Goal: Task Accomplishment & Management: Use online tool/utility

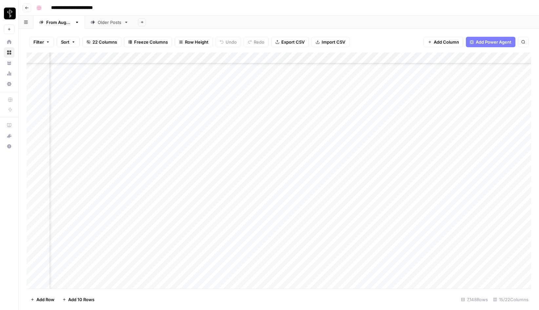
scroll to position [79489, 243]
click at [270, 239] on div "Add Column" at bounding box center [279, 170] width 505 height 236
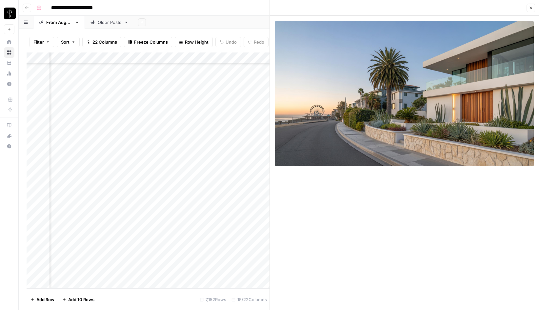
click at [263, 249] on div "Add Column" at bounding box center [148, 170] width 243 height 236
click at [171, 238] on div "Add Column" at bounding box center [148, 170] width 243 height 236
click at [171, 249] on div "Add Column" at bounding box center [148, 170] width 243 height 236
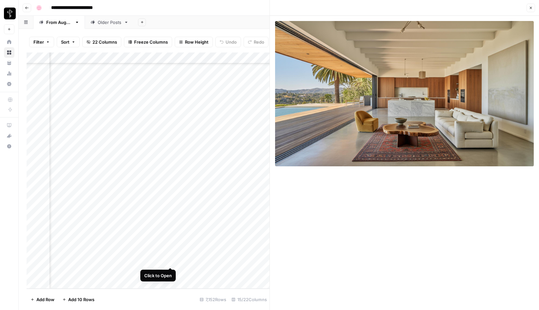
click at [171, 260] on div "Add Column" at bounding box center [148, 170] width 243 height 236
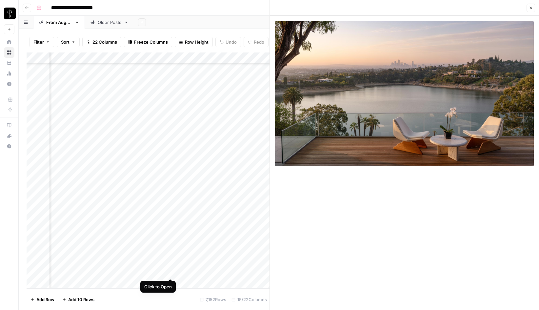
click at [170, 270] on div "Add Column" at bounding box center [148, 170] width 243 height 236
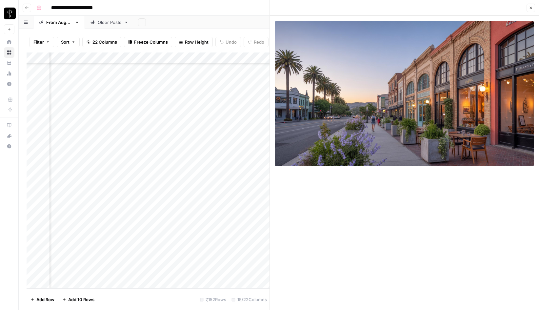
scroll to position [79533, 814]
click at [531, 9] on icon "button" at bounding box center [531, 8] width 4 height 4
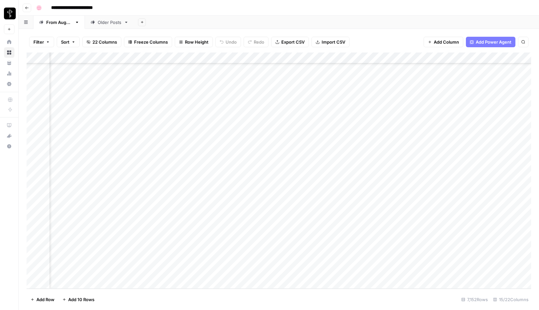
scroll to position [79533, 387]
click at [343, 227] on div "Add Column" at bounding box center [279, 170] width 505 height 236
click at [301, 270] on div "Add Column" at bounding box center [279, 170] width 505 height 236
click at [306, 270] on div "Add Column" at bounding box center [279, 170] width 505 height 236
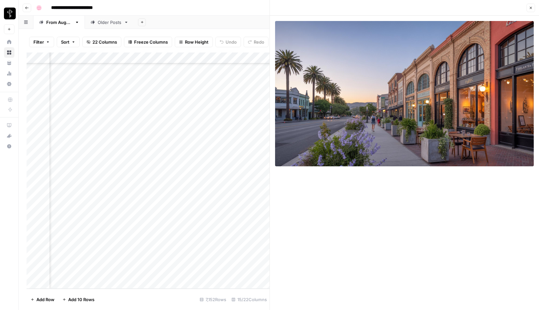
click at [532, 11] on button "Close" at bounding box center [531, 8] width 9 height 9
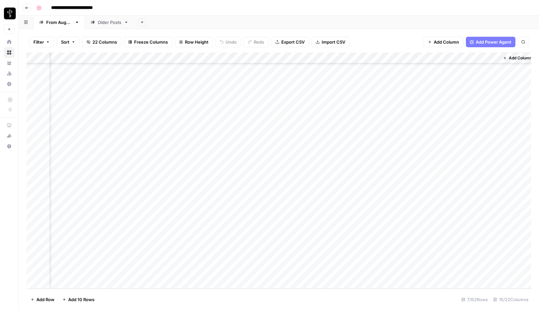
scroll to position [79533, 548]
click at [331, 271] on div "Add Column" at bounding box center [279, 170] width 505 height 236
click at [181, 238] on div "Add Column" at bounding box center [279, 170] width 505 height 236
click at [181, 249] on div "Add Column" at bounding box center [279, 170] width 505 height 236
click at [180, 262] on div "Add Column" at bounding box center [279, 170] width 505 height 236
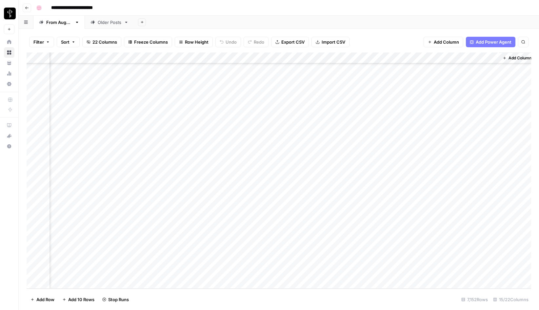
click at [222, 271] on div "Add Column" at bounding box center [279, 170] width 505 height 236
type textarea "**********"
drag, startPoint x: 375, startPoint y: 219, endPoint x: 368, endPoint y: 261, distance: 42.6
click at [368, 261] on div "Add Column" at bounding box center [279, 170] width 505 height 236
click at [375, 215] on div "Add Column" at bounding box center [279, 170] width 505 height 236
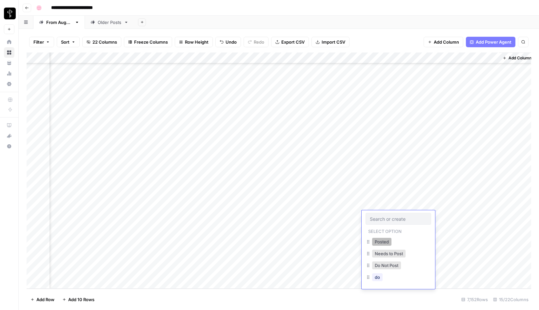
click at [379, 242] on button "Posted" at bounding box center [381, 242] width 19 height 8
click at [397, 213] on div "Add Column" at bounding box center [279, 170] width 505 height 236
click at [382, 219] on button "Posted" at bounding box center [379, 219] width 19 height 8
click at [409, 199] on div "Add Column" at bounding box center [279, 170] width 505 height 236
click at [396, 218] on div "Add Column" at bounding box center [279, 170] width 505 height 236
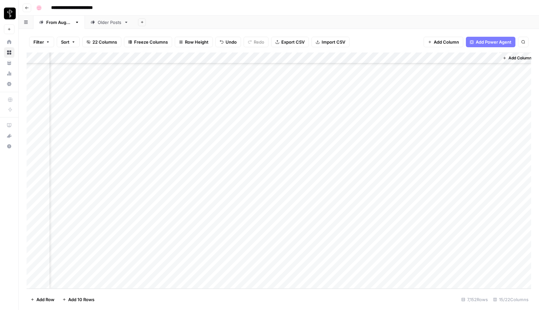
drag, startPoint x: 420, startPoint y: 221, endPoint x: 414, endPoint y: 257, distance: 36.3
click at [414, 257] on div "Add Column" at bounding box center [279, 170] width 505 height 236
click at [380, 273] on div "Add Column" at bounding box center [279, 170] width 505 height 236
type input "Do"
click at [385, 296] on button "Do Not Post" at bounding box center [386, 298] width 29 height 8
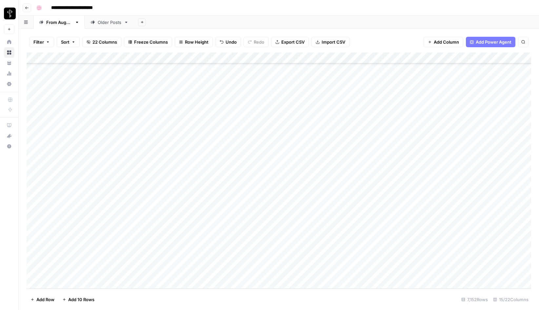
scroll to position [79533, 0]
click at [317, 271] on div "Add Column" at bounding box center [279, 170] width 505 height 236
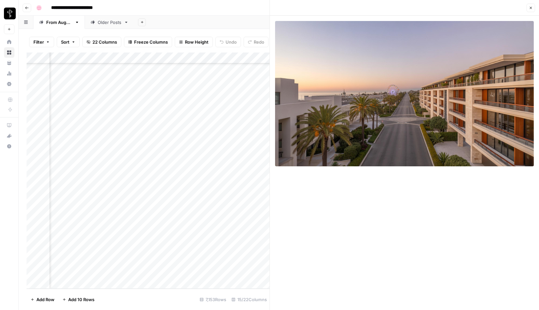
click at [531, 8] on icon "button" at bounding box center [531, 8] width 2 height 2
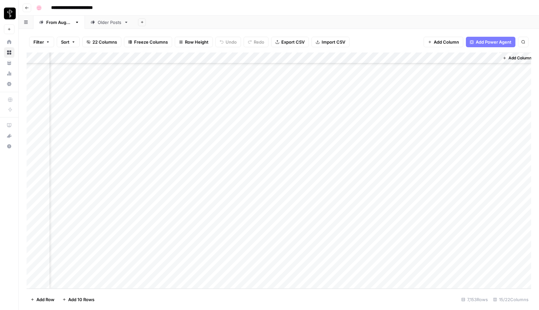
scroll to position [79545, 549]
click at [180, 271] on div "Add Column" at bounding box center [279, 170] width 505 height 236
